Goal: Task Accomplishment & Management: Complete application form

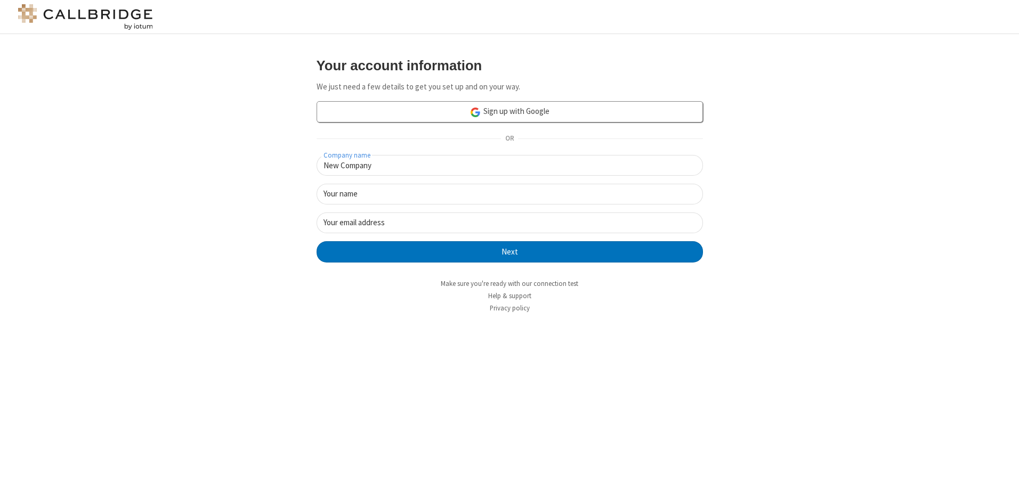
type input "New Company"
type input "New User"
type input "[EMAIL_ADDRESS][DOMAIN_NAME]"
click button "Next" at bounding box center [510, 251] width 386 height 21
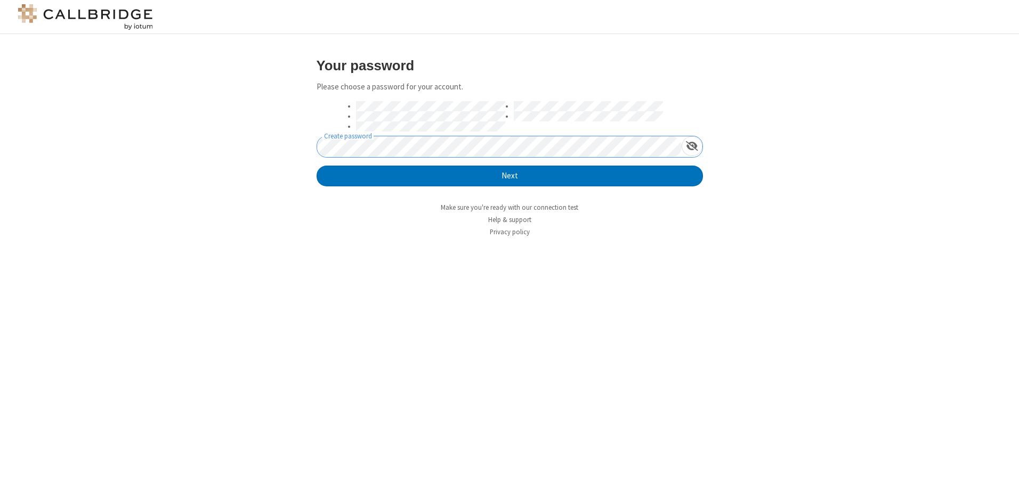
click button "Next" at bounding box center [510, 176] width 386 height 21
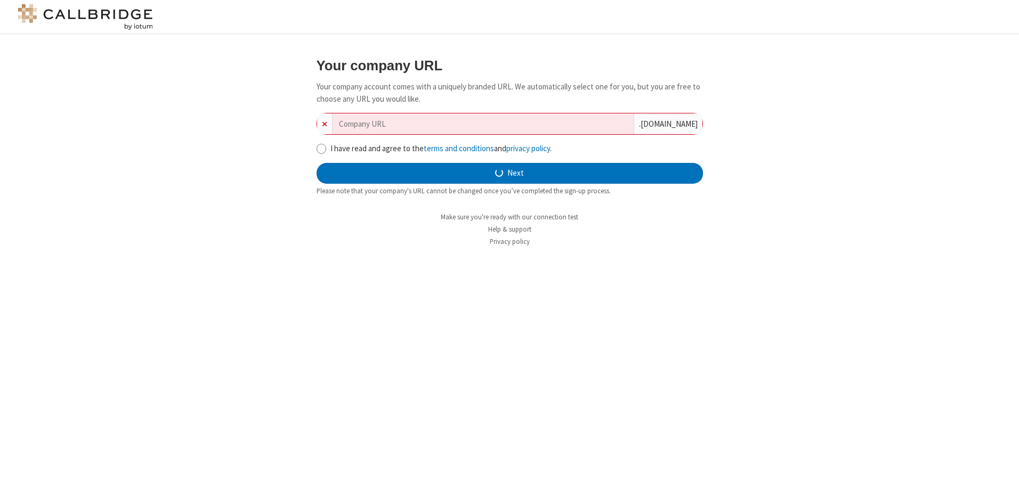
type input "new-company-dynamic-69584"
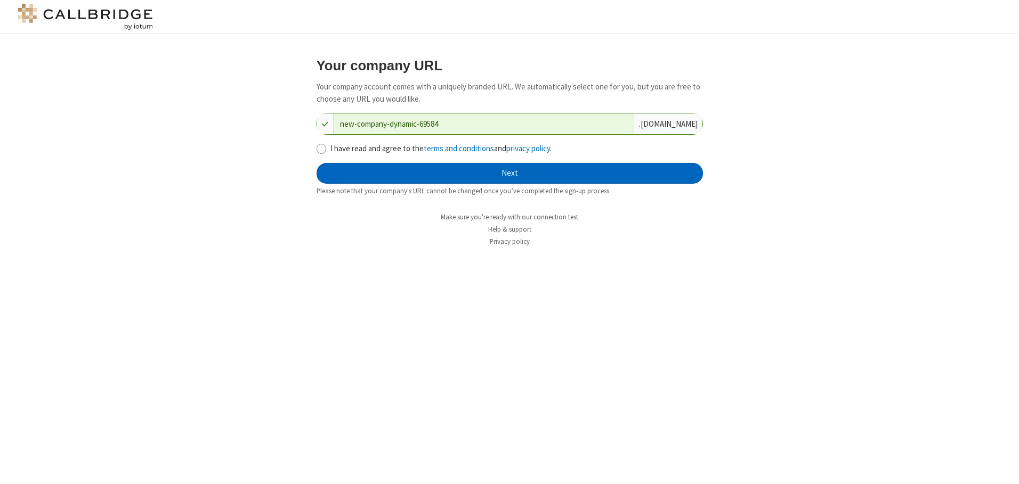
click at [509, 173] on button "Next" at bounding box center [510, 173] width 386 height 21
